Goal: Obtain resource: Download file/media

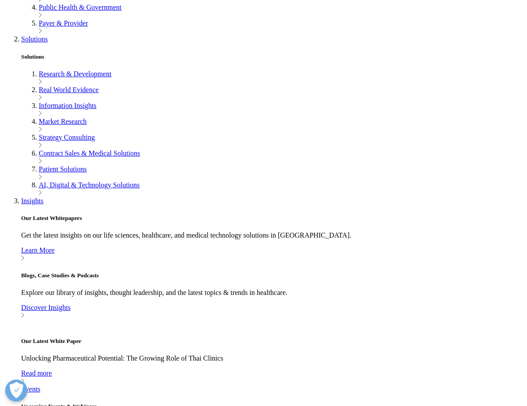
scroll to position [196, 501]
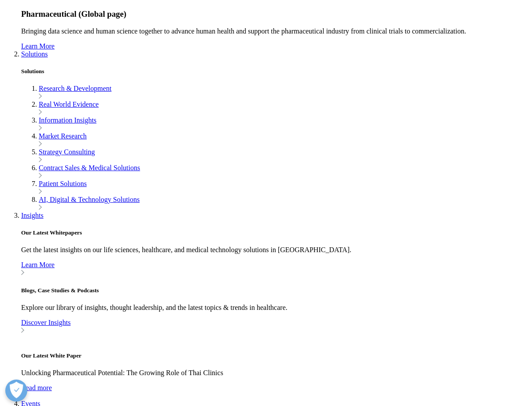
scroll to position [352, 0]
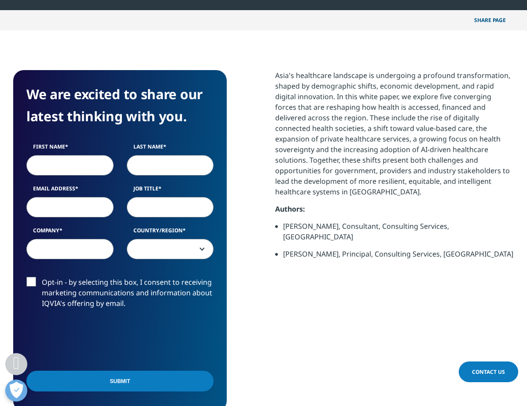
click at [54, 163] on input "First Name" at bounding box center [69, 165] width 87 height 20
type input "Yang Tong"
type input "Foo"
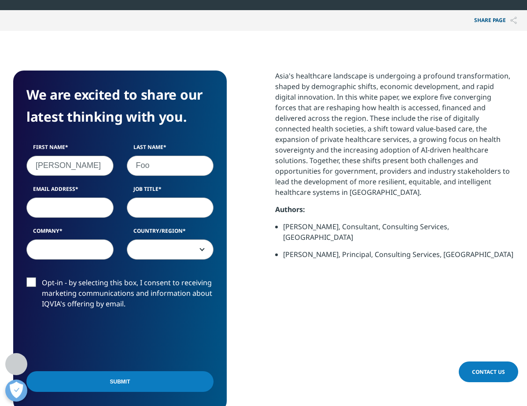
type input "Foo_Yang_Tong@hsa.gov.sg"
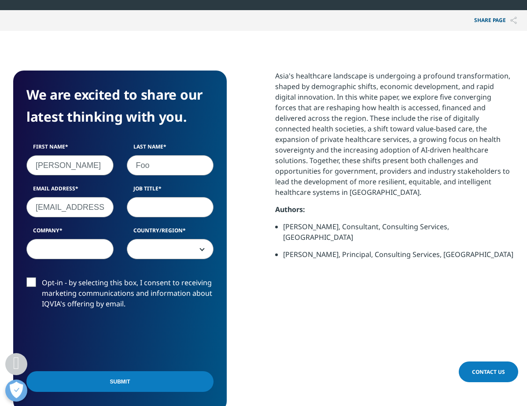
type input "Health Sciences Authority"
select select "Singapore"
click at [161, 205] on input "Job Title" at bounding box center [170, 207] width 87 height 20
type input "Senior Regulatory Consultant"
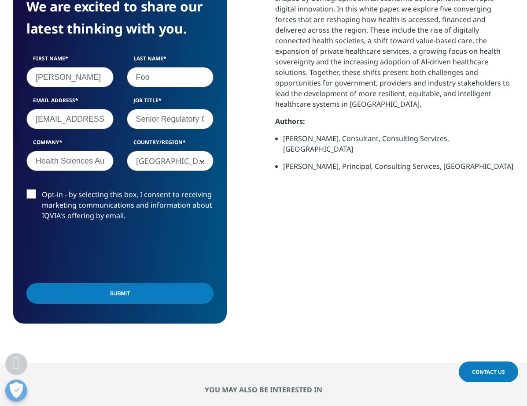
scroll to position [572, 0]
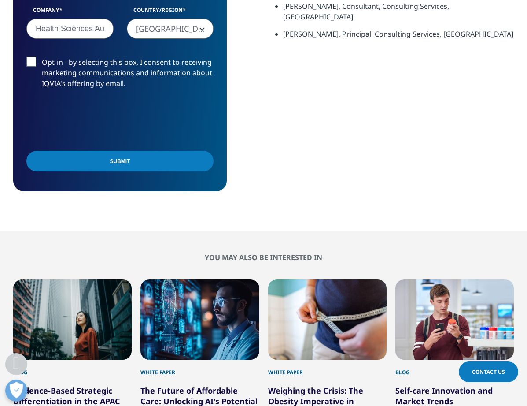
click at [129, 162] on input "Submit" at bounding box center [119, 161] width 187 height 21
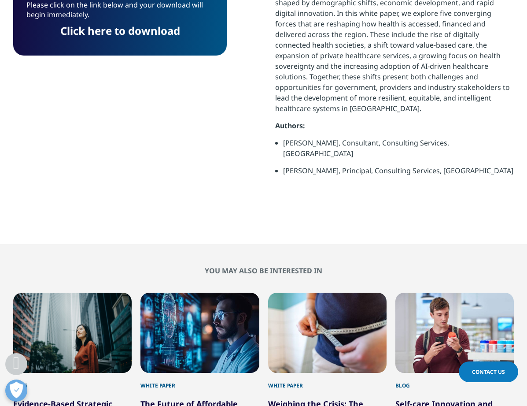
scroll to position [260, 0]
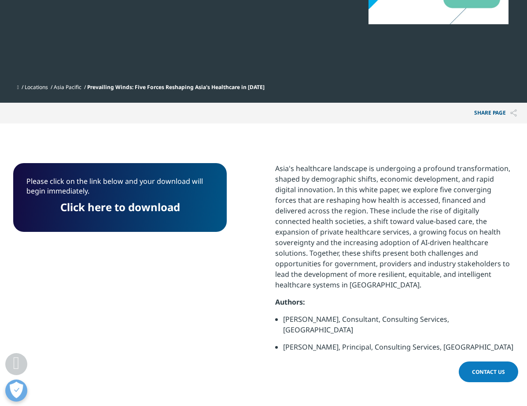
click at [122, 208] on link "Click here to download" at bounding box center [120, 206] width 120 height 15
